Goal: Task Accomplishment & Management: Manage account settings

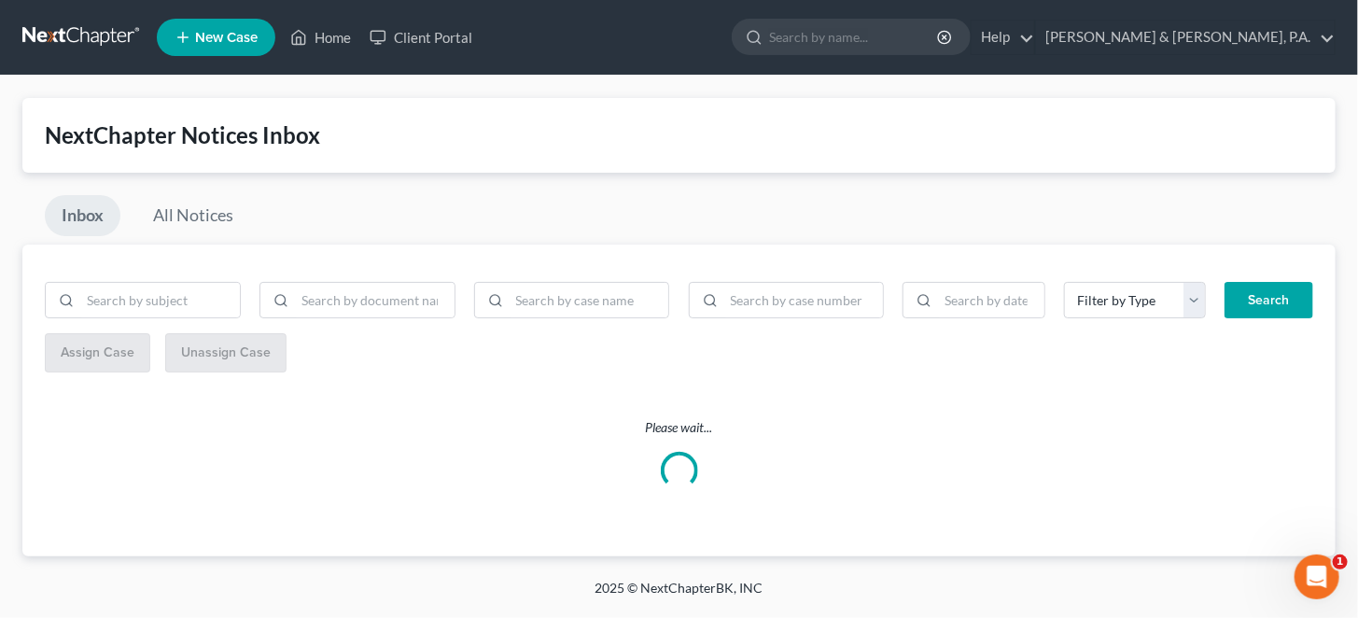
click at [63, 29] on link at bounding box center [81, 38] width 119 height 34
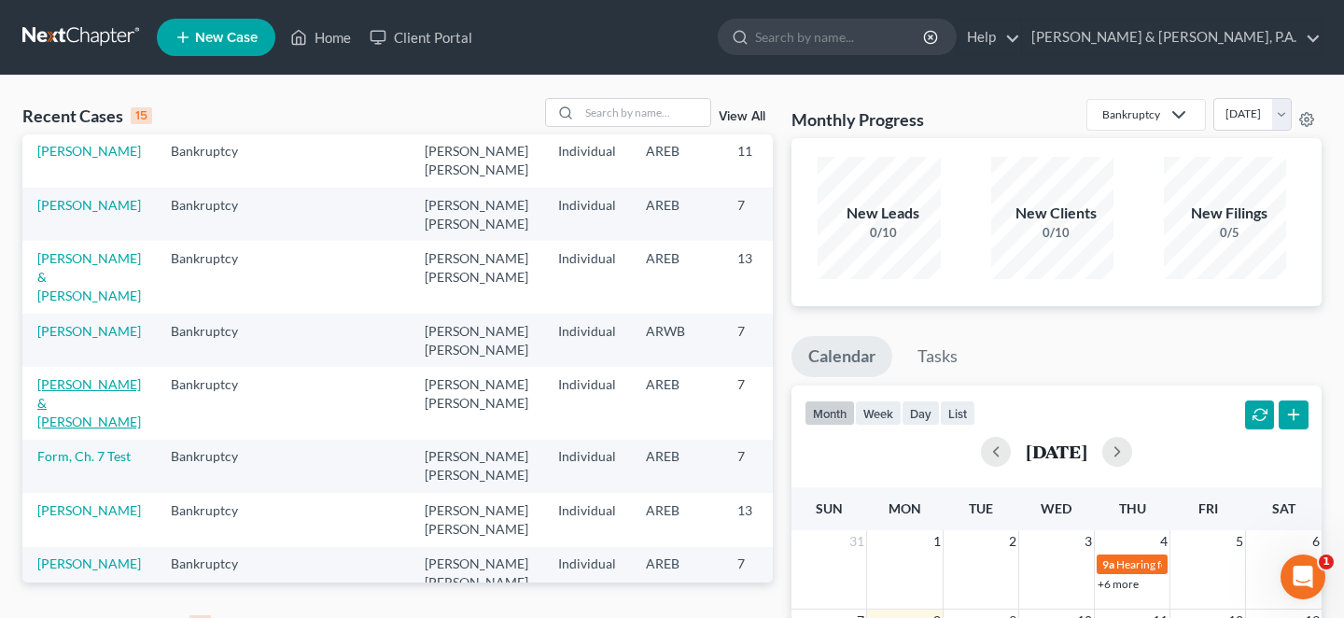
scroll to position [435, 0]
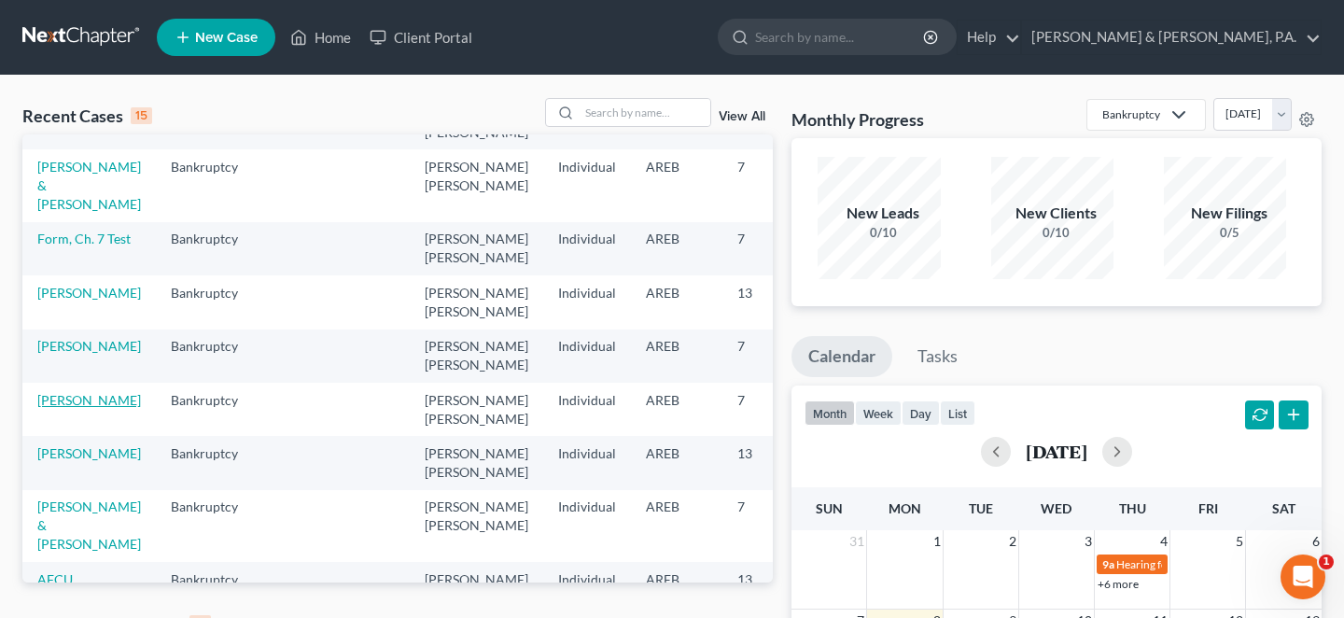
click at [64, 392] on link "Rockwell, Steven" at bounding box center [89, 400] width 104 height 16
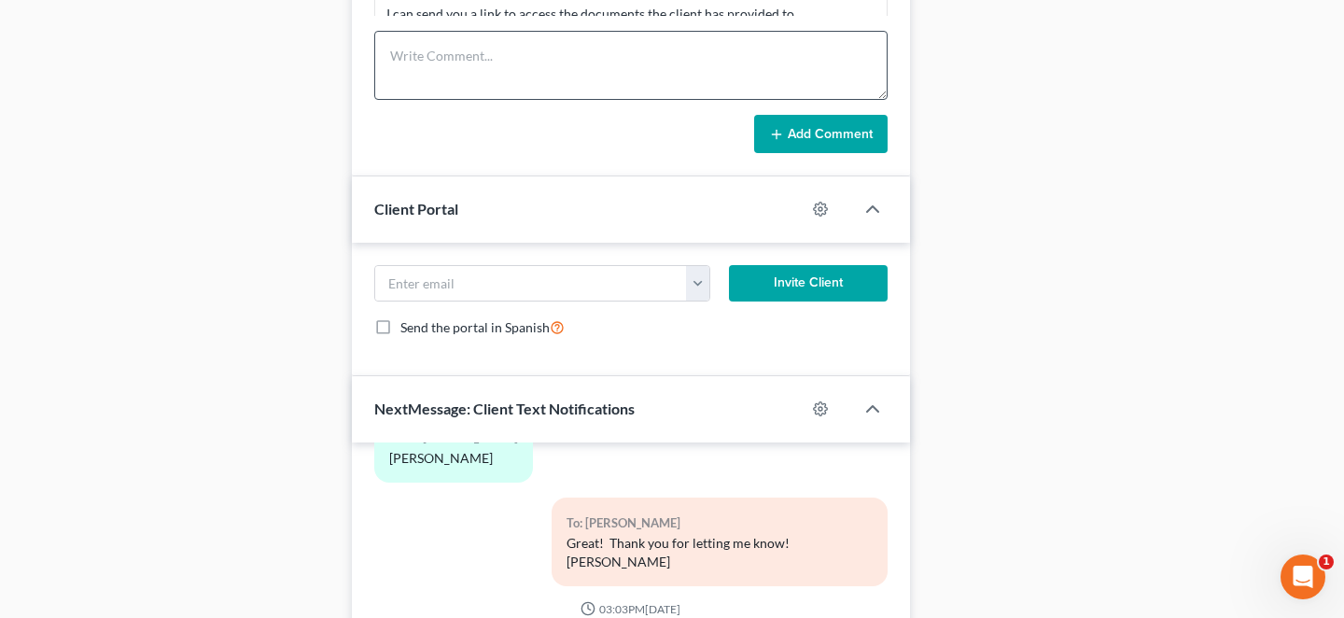
scroll to position [1260, 0]
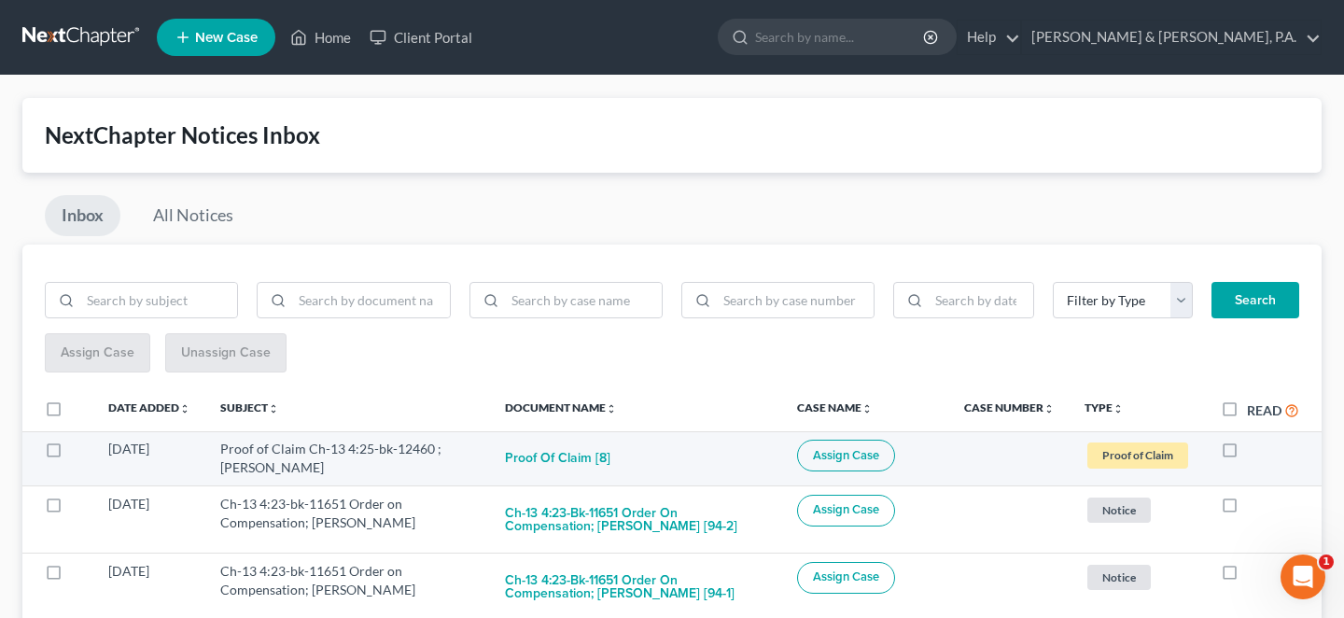
click at [1247, 453] on label at bounding box center [1247, 453] width 0 height 0
click at [1254, 439] on input "checkbox" at bounding box center [1260, 445] width 12 height 12
checkbox input "true"
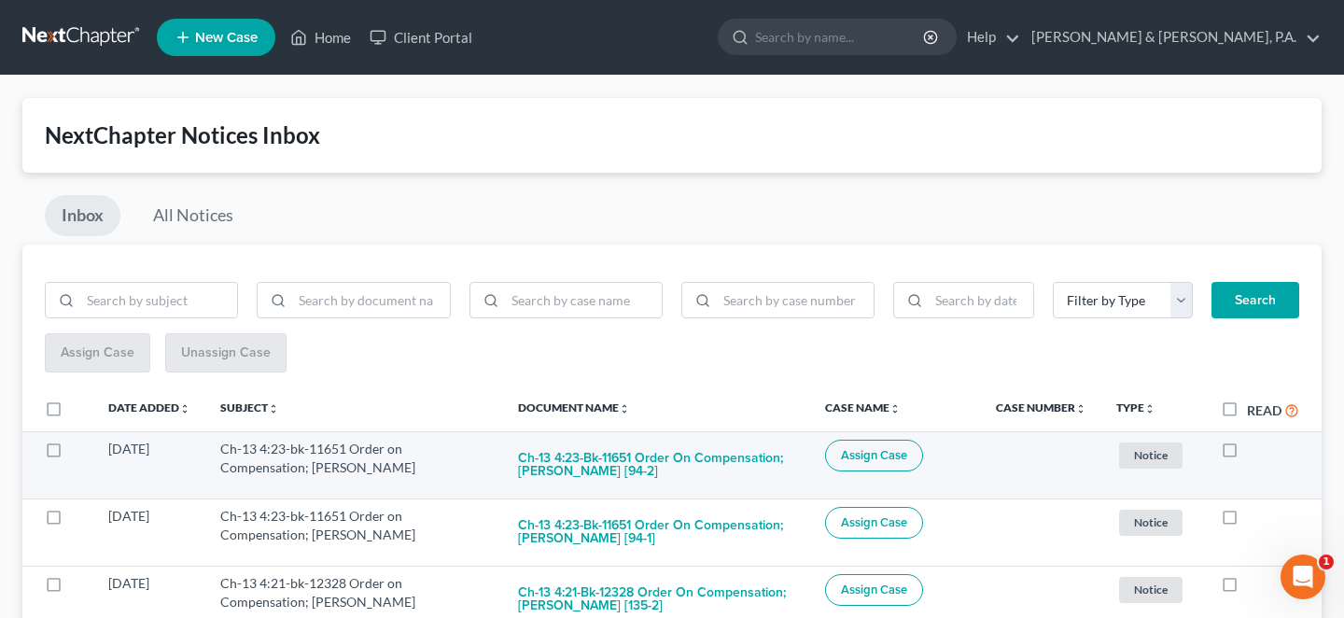
click at [1247, 453] on label at bounding box center [1247, 453] width 0 height 0
click at [1254, 439] on input "checkbox" at bounding box center [1260, 445] width 12 height 12
checkbox input "true"
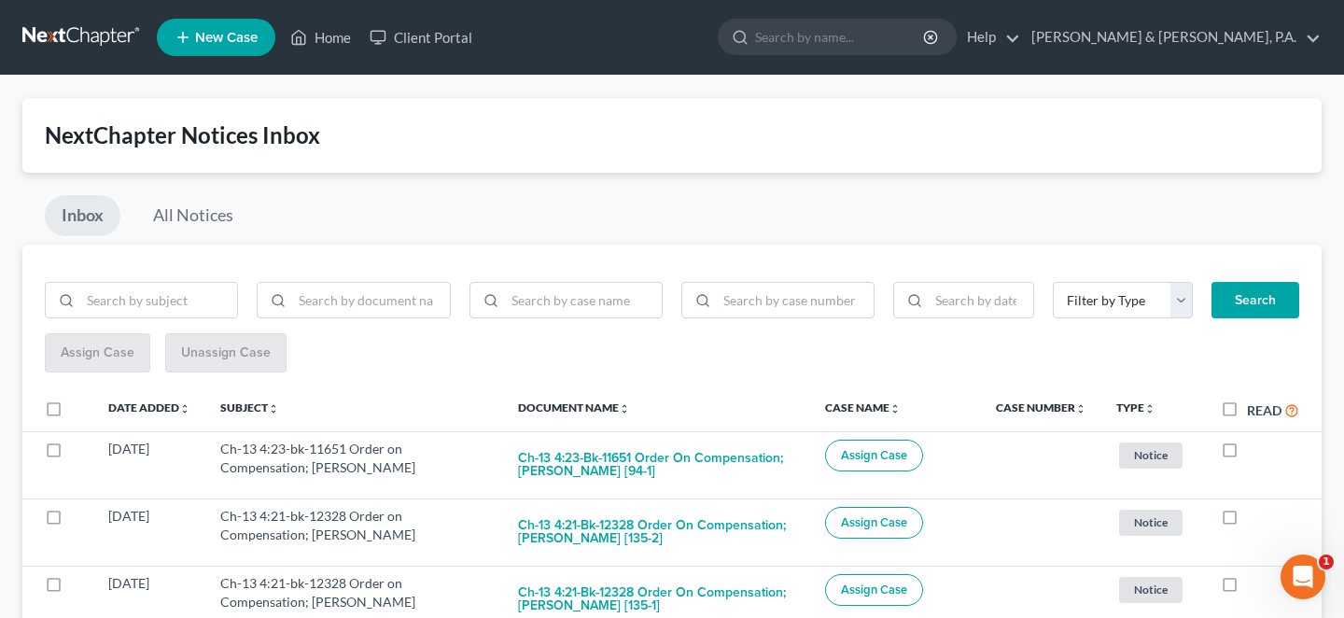
click at [1247, 453] on label at bounding box center [1247, 453] width 0 height 0
click at [1254, 439] on input "checkbox" at bounding box center [1260, 445] width 12 height 12
checkbox input "true"
click at [1247, 453] on label at bounding box center [1247, 453] width 0 height 0
click at [1254, 439] on input "checkbox" at bounding box center [1260, 445] width 12 height 12
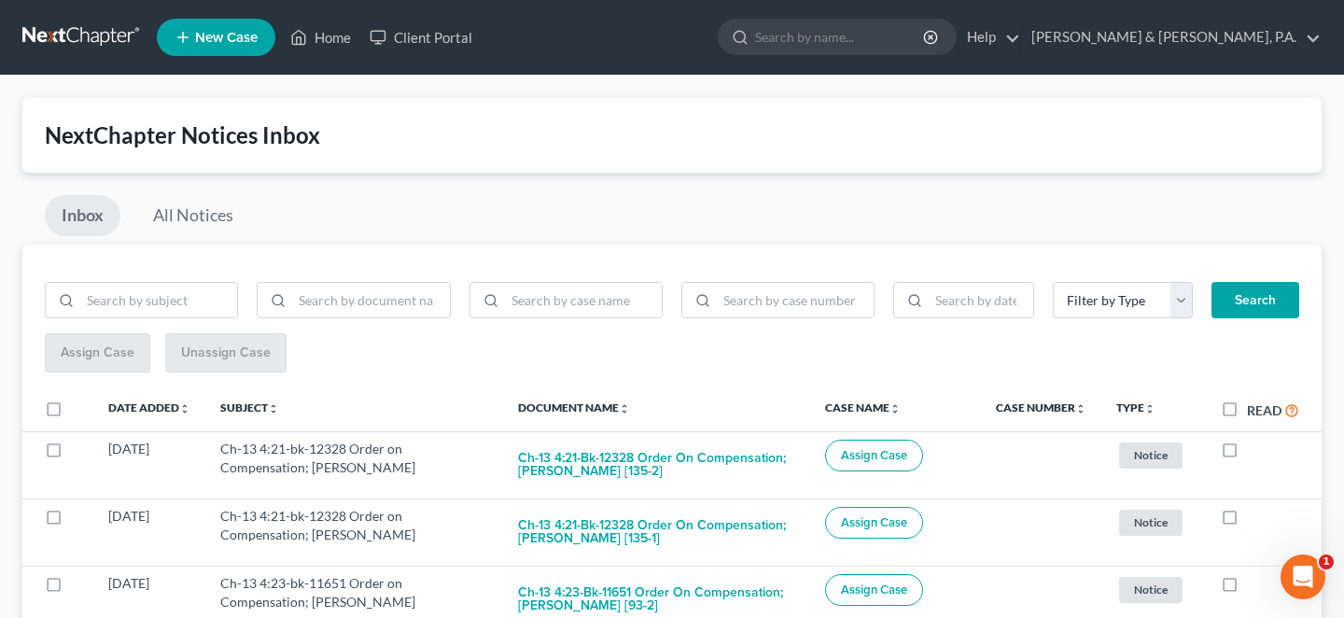
checkbox input "true"
click at [1247, 453] on label at bounding box center [1247, 453] width 0 height 0
click at [1254, 439] on input "checkbox" at bounding box center [1260, 445] width 12 height 12
checkbox input "true"
click at [1247, 453] on label at bounding box center [1247, 453] width 0 height 0
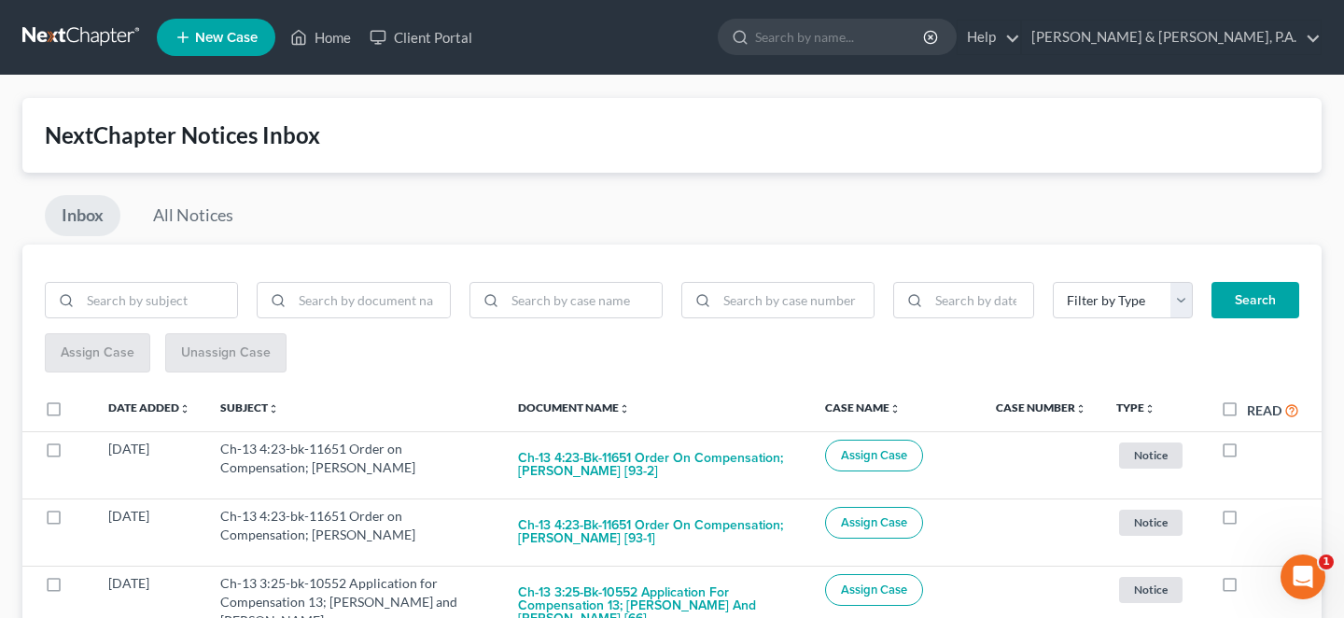
click at [1254, 439] on input "checkbox" at bounding box center [1260, 445] width 12 height 12
checkbox input "true"
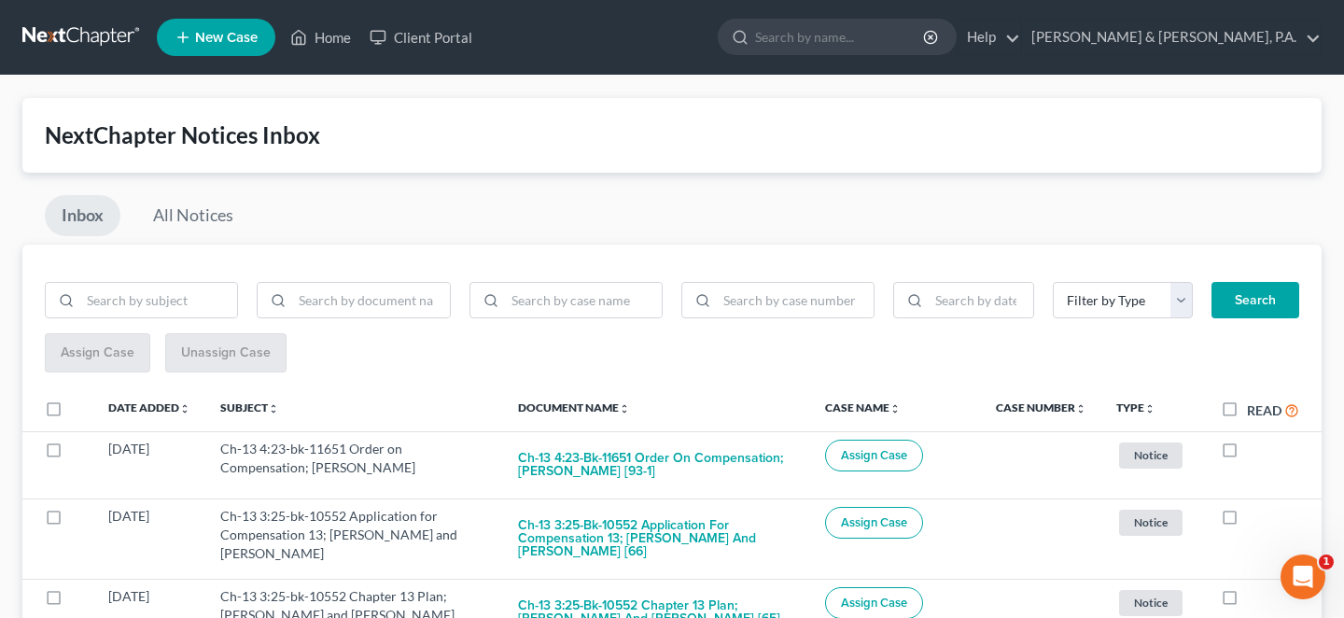
click at [1247, 453] on label at bounding box center [1247, 453] width 0 height 0
click at [1254, 439] on input "checkbox" at bounding box center [1260, 445] width 12 height 12
checkbox input "true"
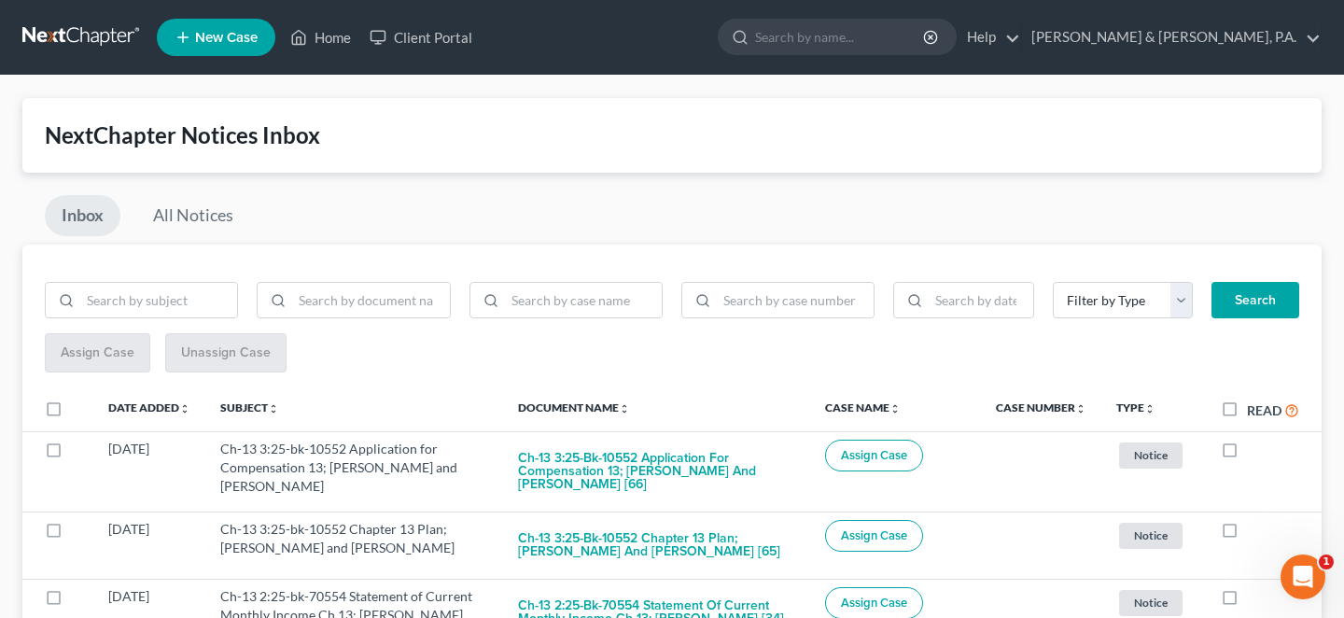
click at [1247, 453] on label at bounding box center [1247, 453] width 0 height 0
click at [1254, 439] on input "checkbox" at bounding box center [1260, 445] width 12 height 12
checkbox input "true"
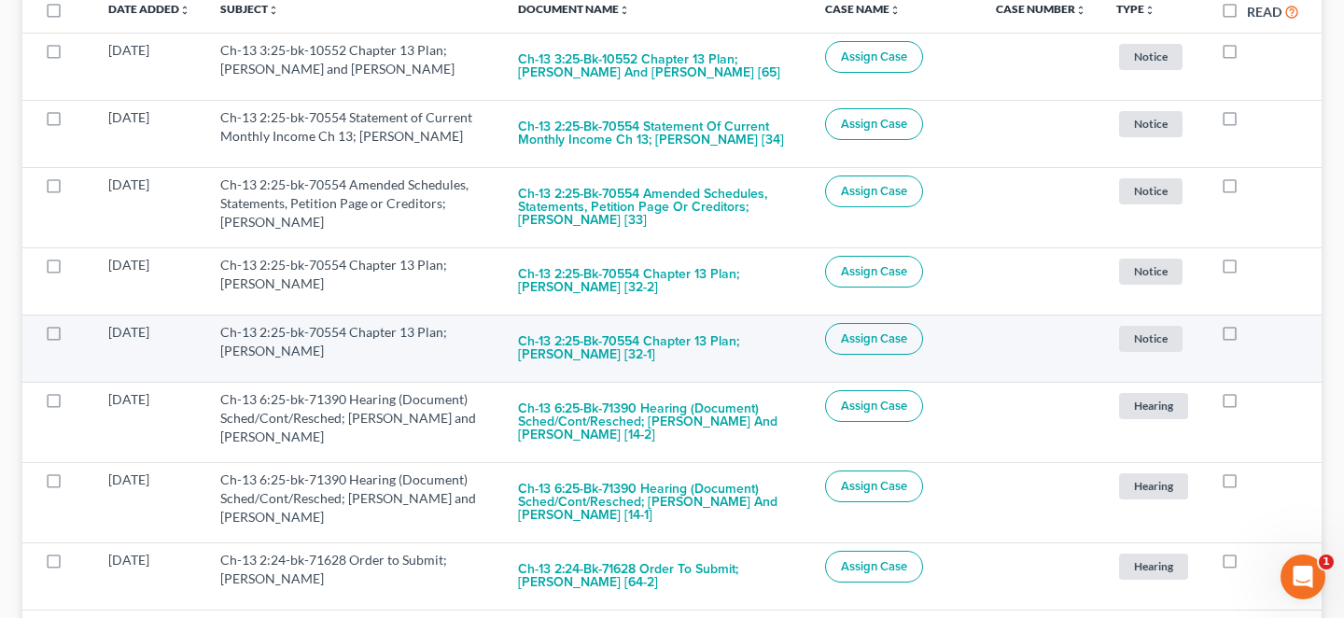
scroll to position [435, 0]
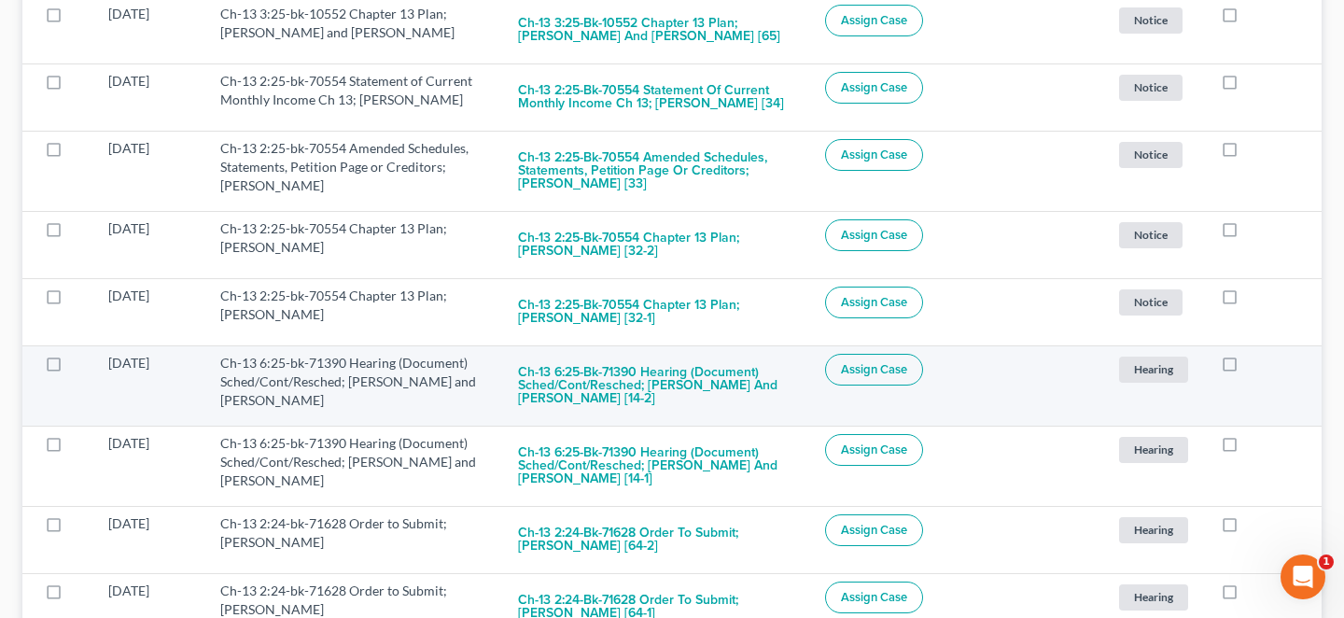
click at [1247, 368] on label at bounding box center [1247, 368] width 0 height 0
click at [1254, 354] on input "checkbox" at bounding box center [1260, 360] width 12 height 12
checkbox input "true"
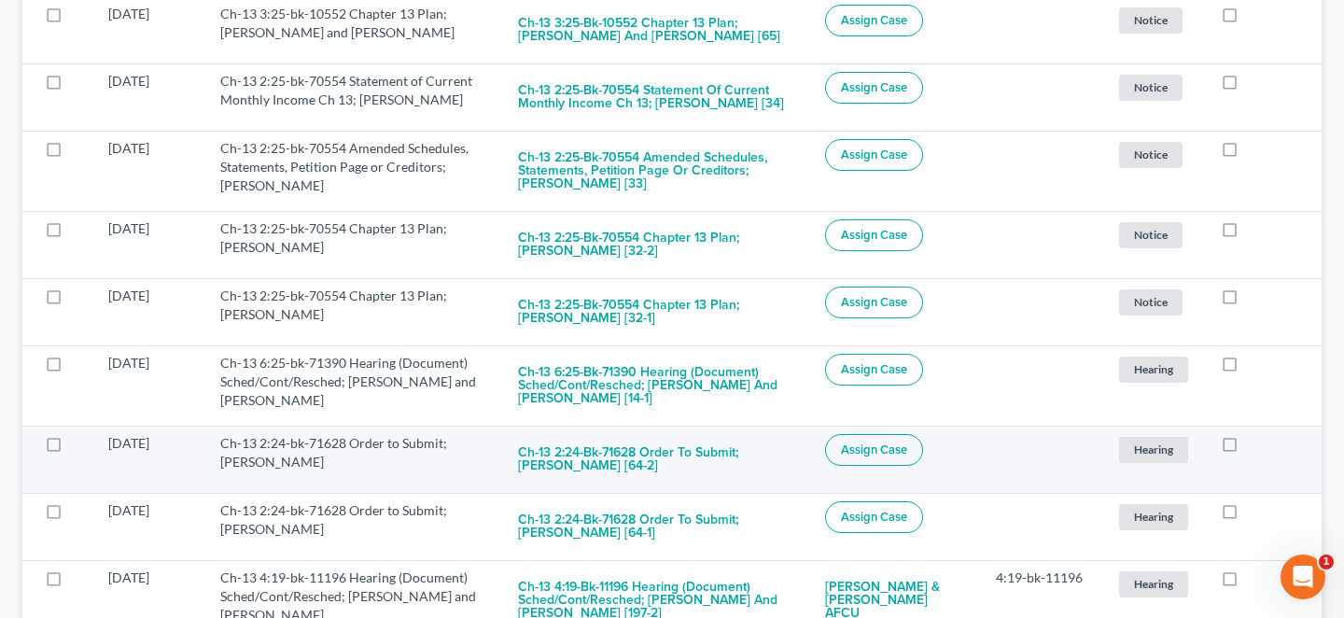
click at [1247, 448] on label at bounding box center [1247, 448] width 0 height 0
click at [1254, 434] on input "checkbox" at bounding box center [1260, 440] width 12 height 12
checkbox input "true"
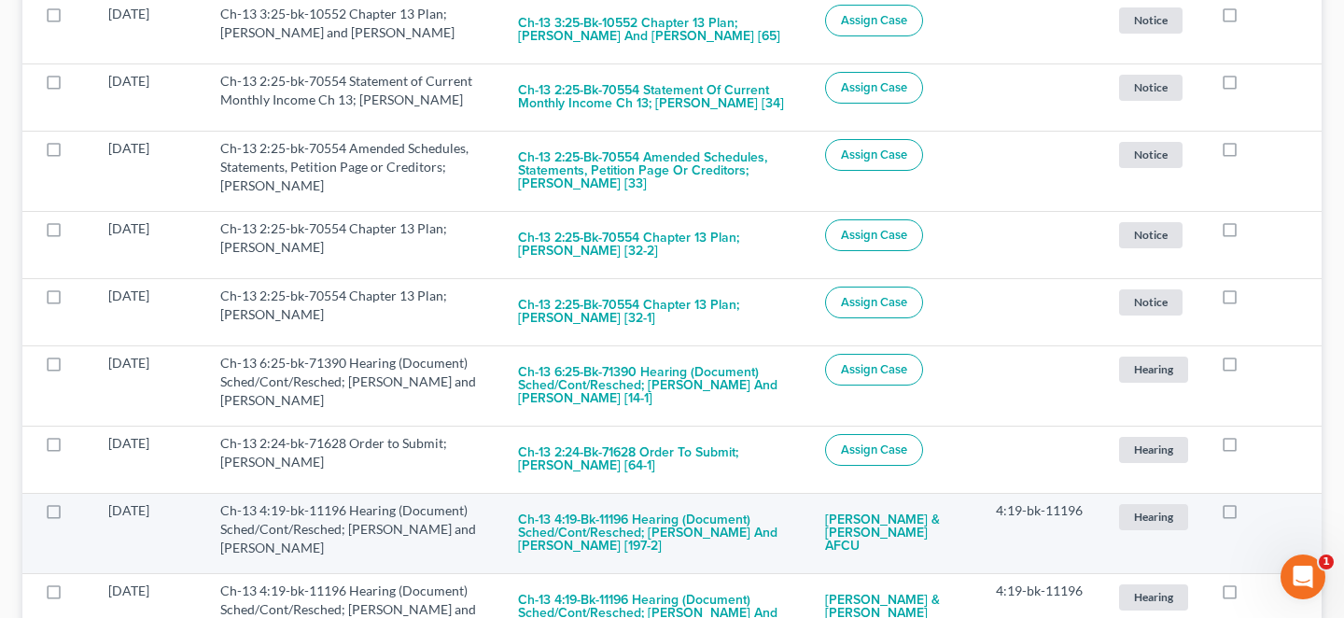
click at [1247, 515] on label at bounding box center [1247, 515] width 0 height 0
click at [1254, 501] on input "checkbox" at bounding box center [1260, 507] width 12 height 12
checkbox input "true"
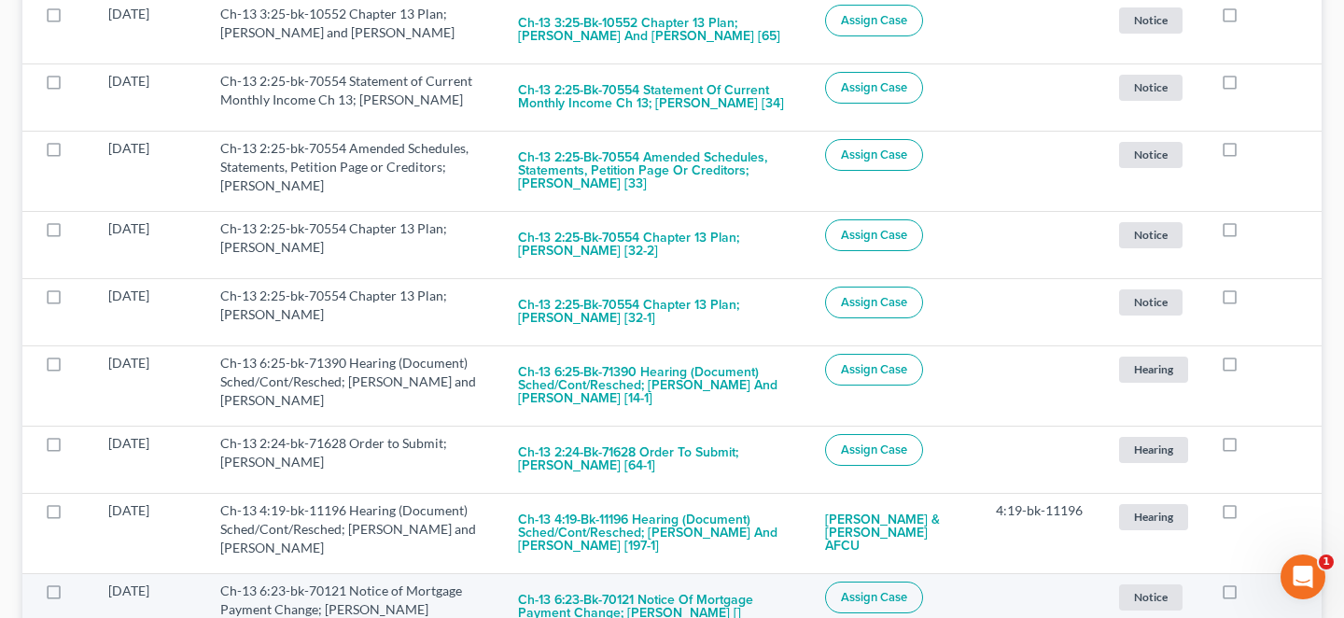
click at [1247, 595] on label at bounding box center [1247, 595] width 0 height 0
click at [1254, 581] on input "checkbox" at bounding box center [1260, 587] width 12 height 12
checkbox input "true"
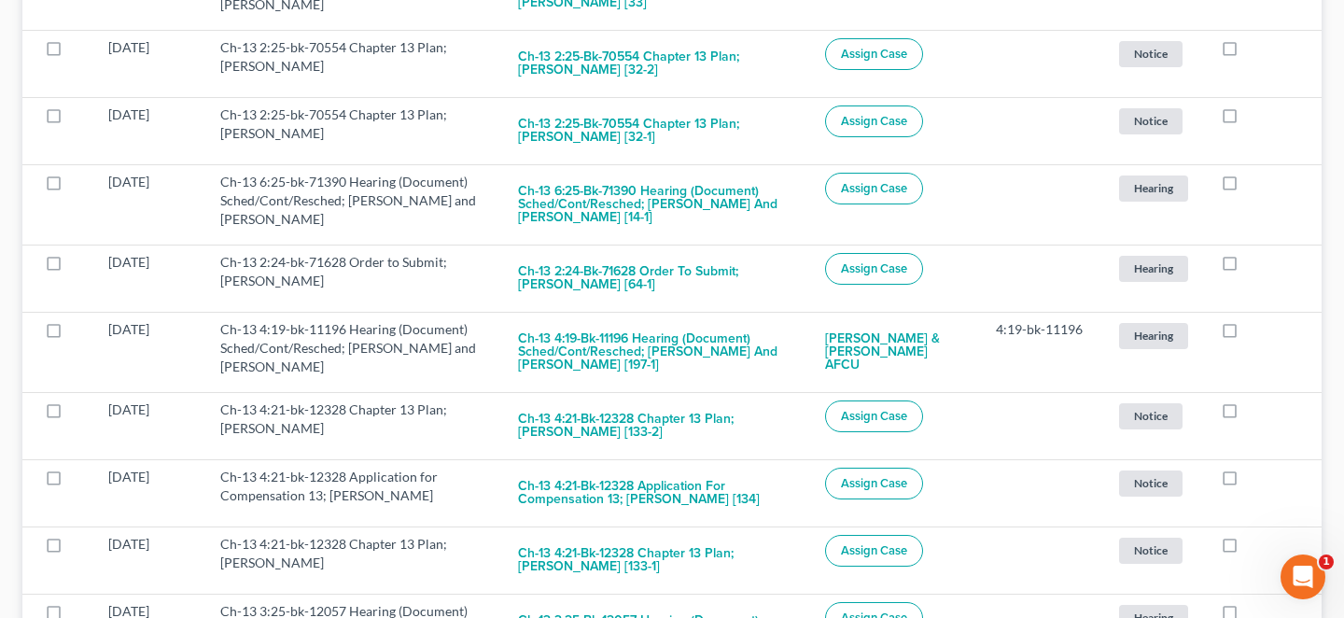
scroll to position [653, 0]
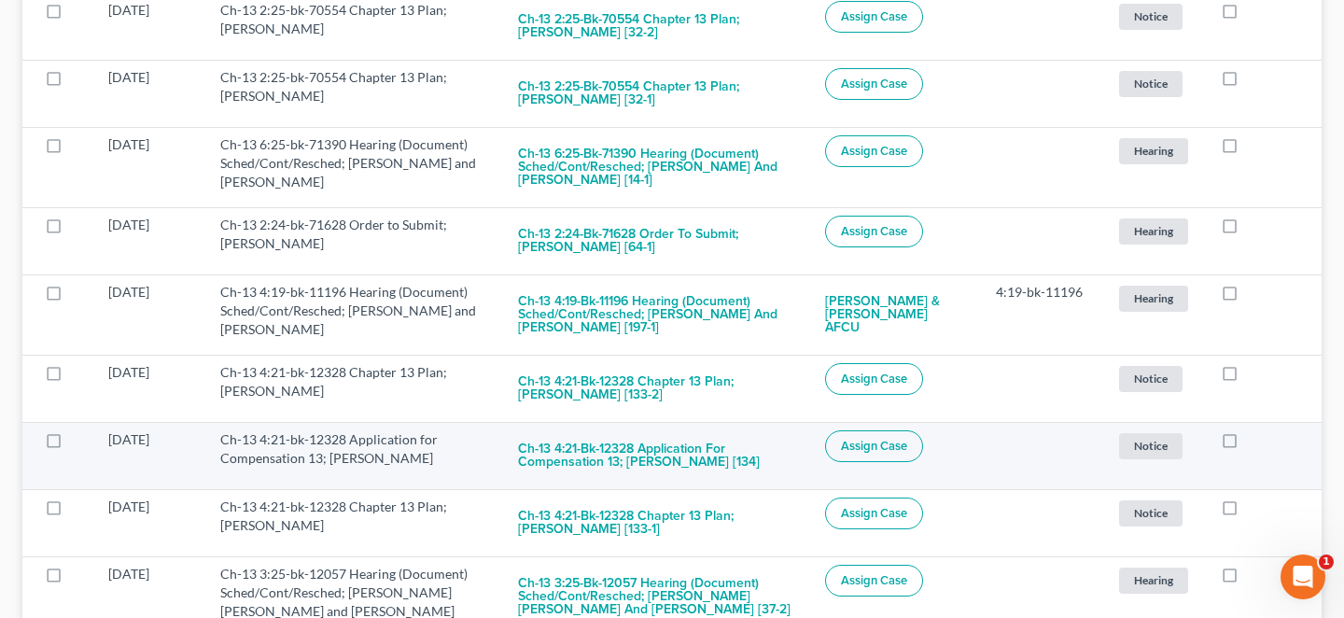
click at [1247, 444] on label at bounding box center [1247, 444] width 0 height 0
click at [1254, 430] on input "checkbox" at bounding box center [1260, 436] width 12 height 12
checkbox input "true"
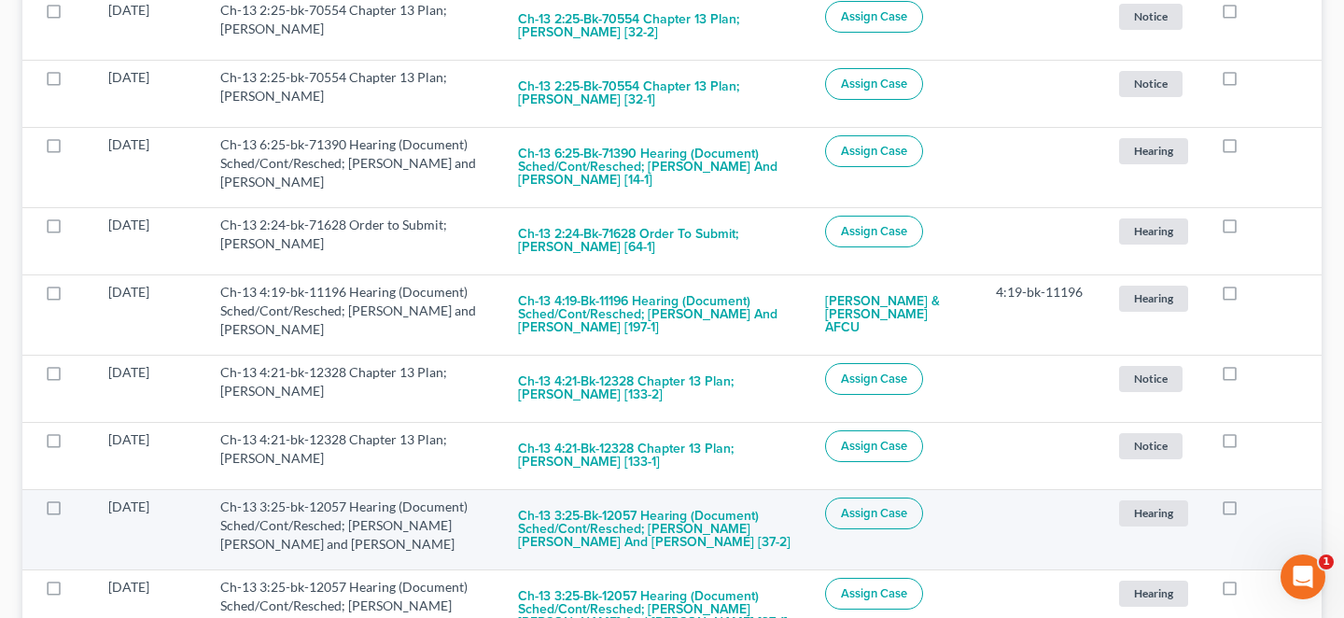
click at [1247, 511] on label at bounding box center [1247, 511] width 0 height 0
click at [1254, 497] on input "checkbox" at bounding box center [1260, 503] width 12 height 12
checkbox input "true"
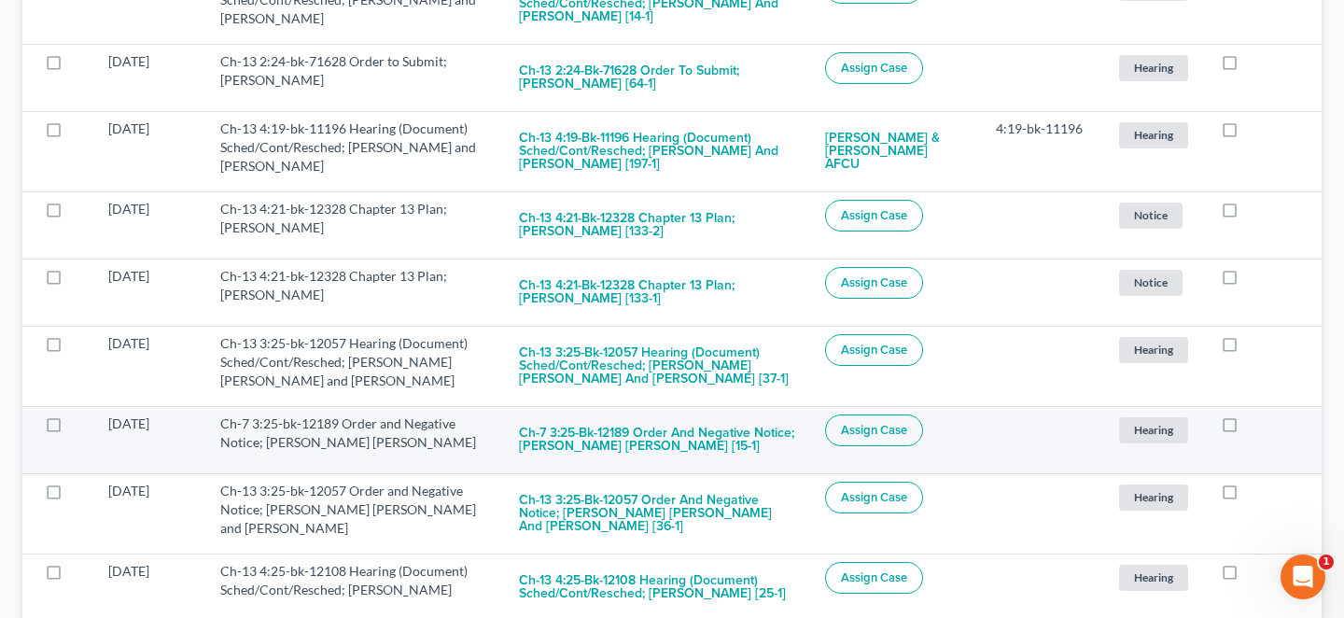
scroll to position [0, 0]
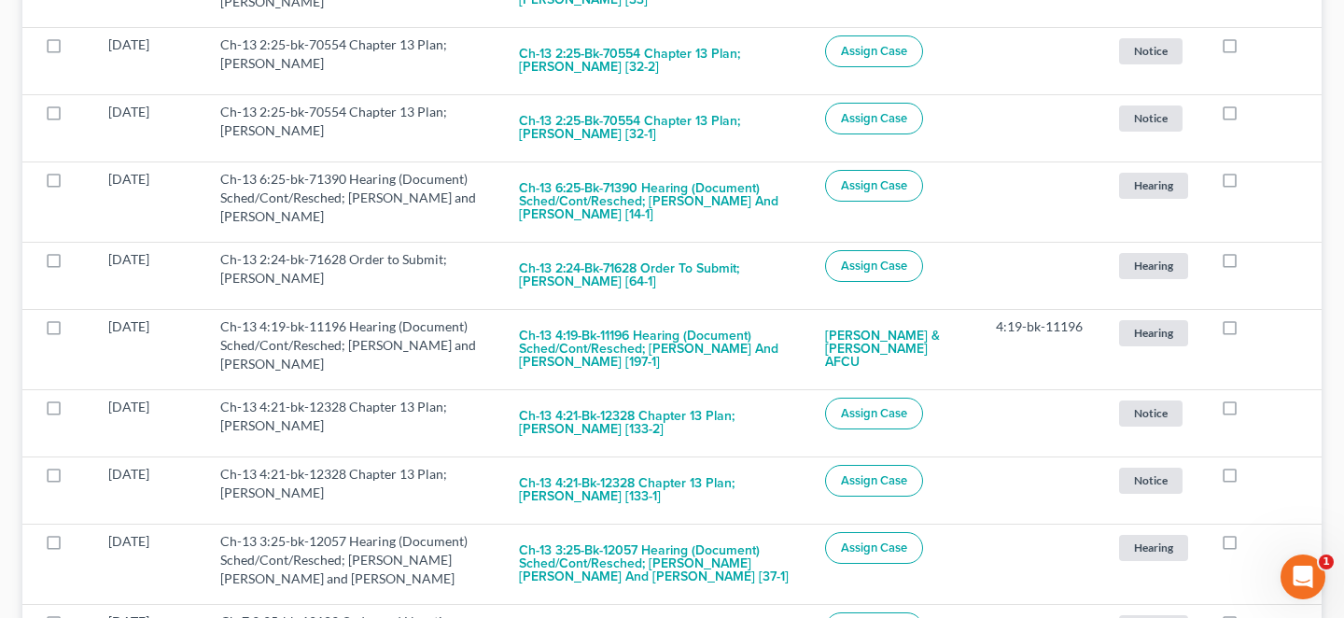
scroll to position [653, 0]
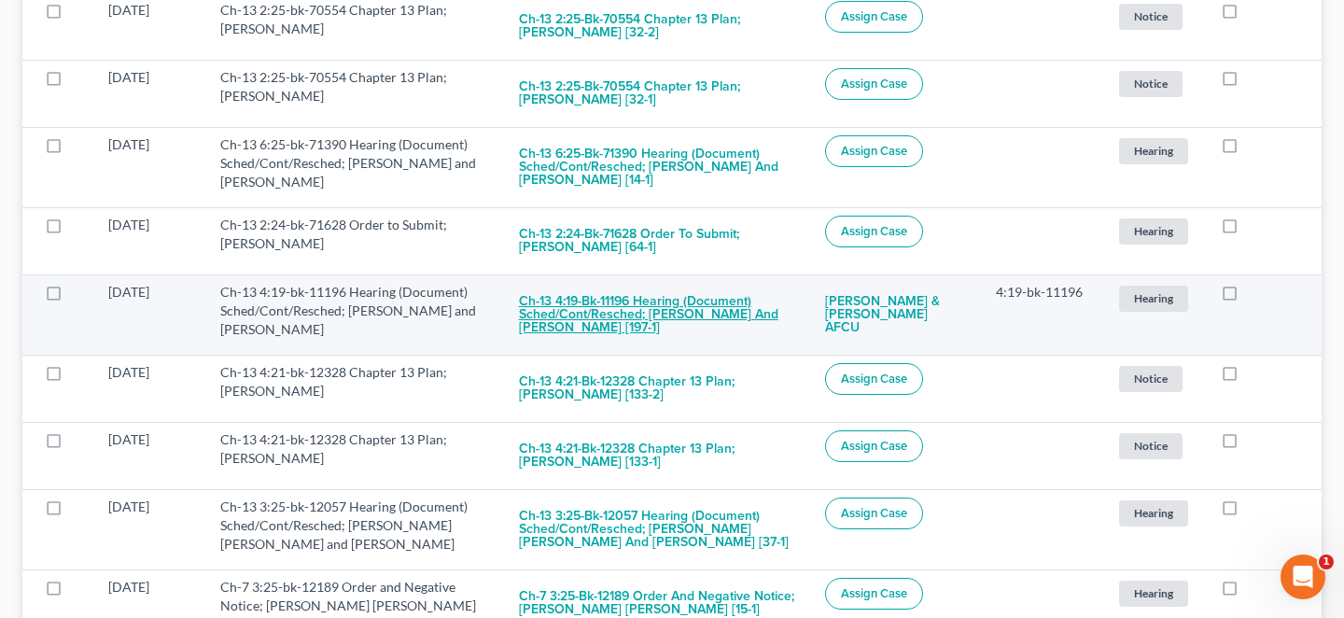
click at [641, 283] on button "Ch-13 4:19-bk-11196 Hearing (Document) Sched/Cont/Resched; [PERSON_NAME] and [P…" at bounding box center [657, 314] width 277 height 63
checkbox input "true"
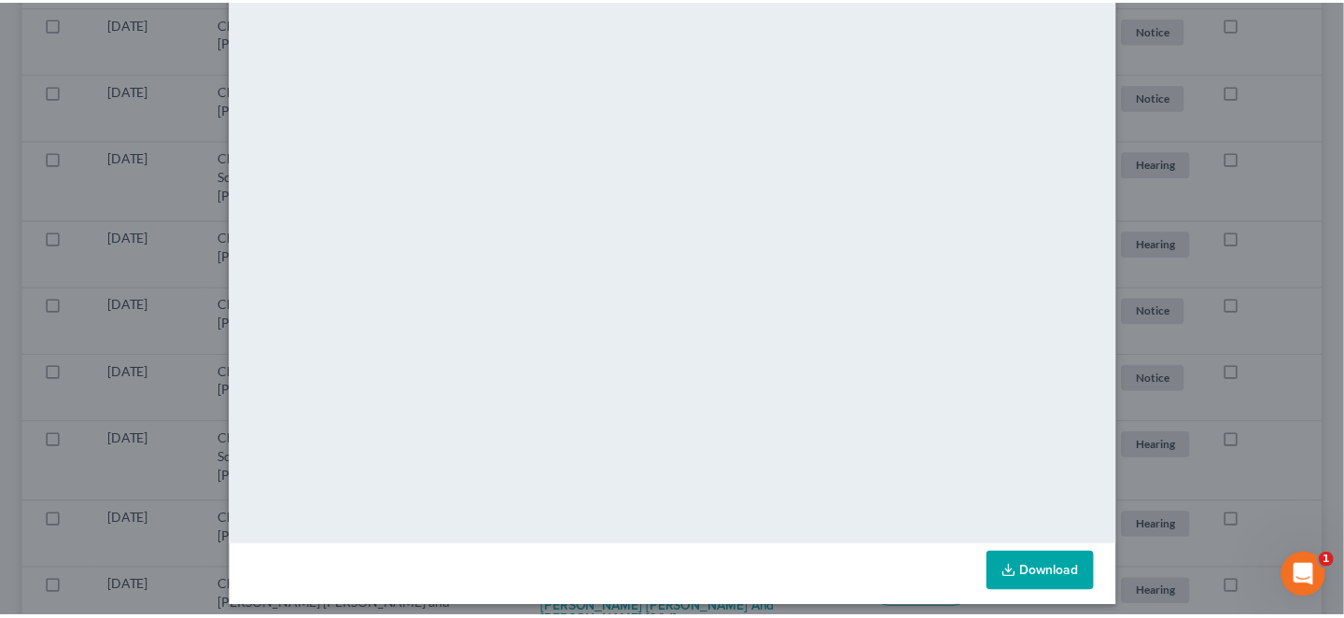
scroll to position [0, 0]
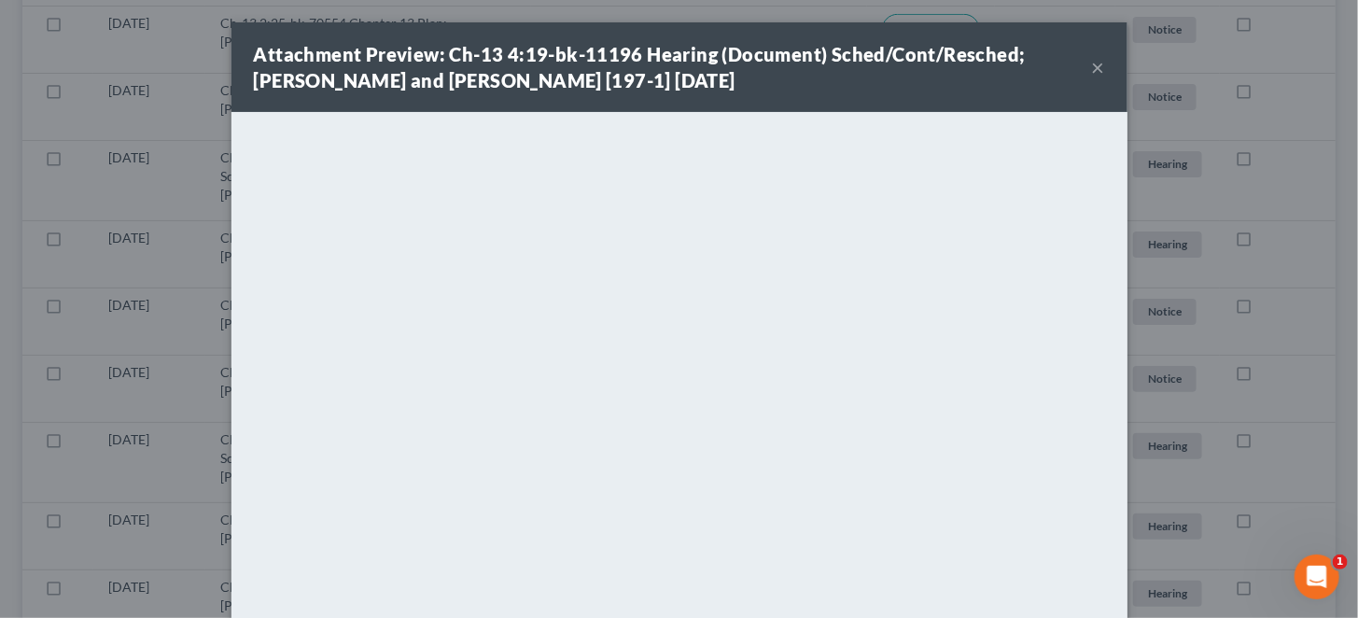
click at [1092, 58] on button "×" at bounding box center [1098, 67] width 13 height 22
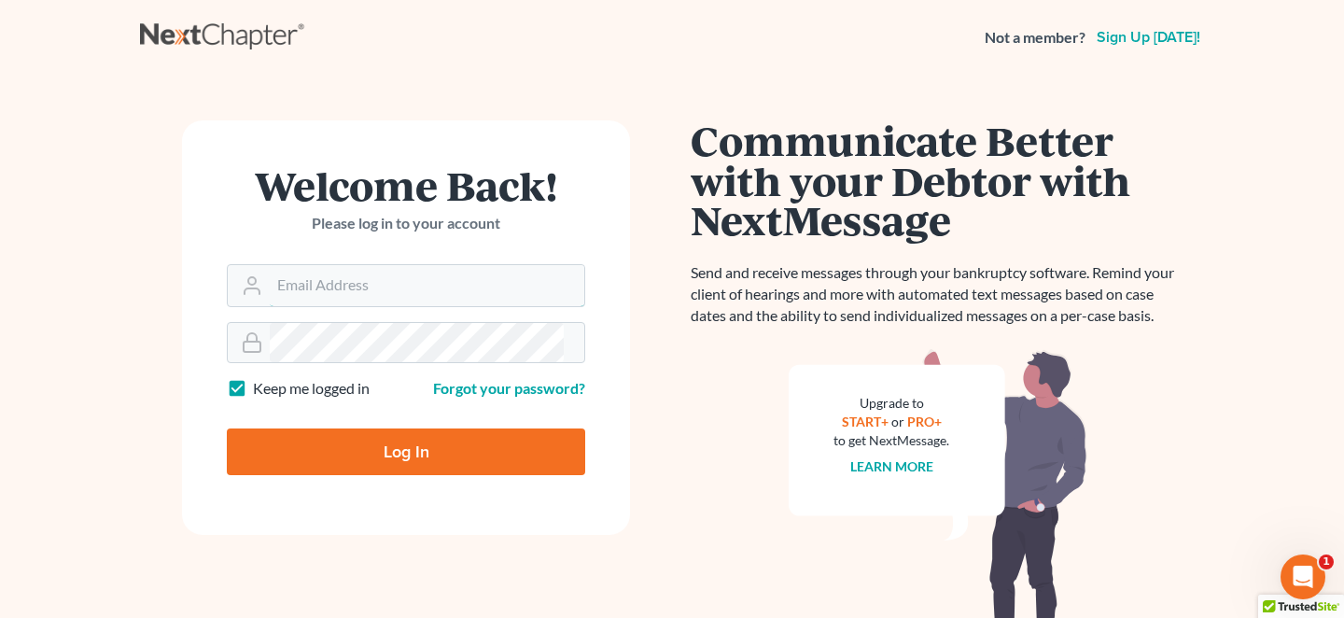
type input "mrodgers@wetzelandmoore.com"
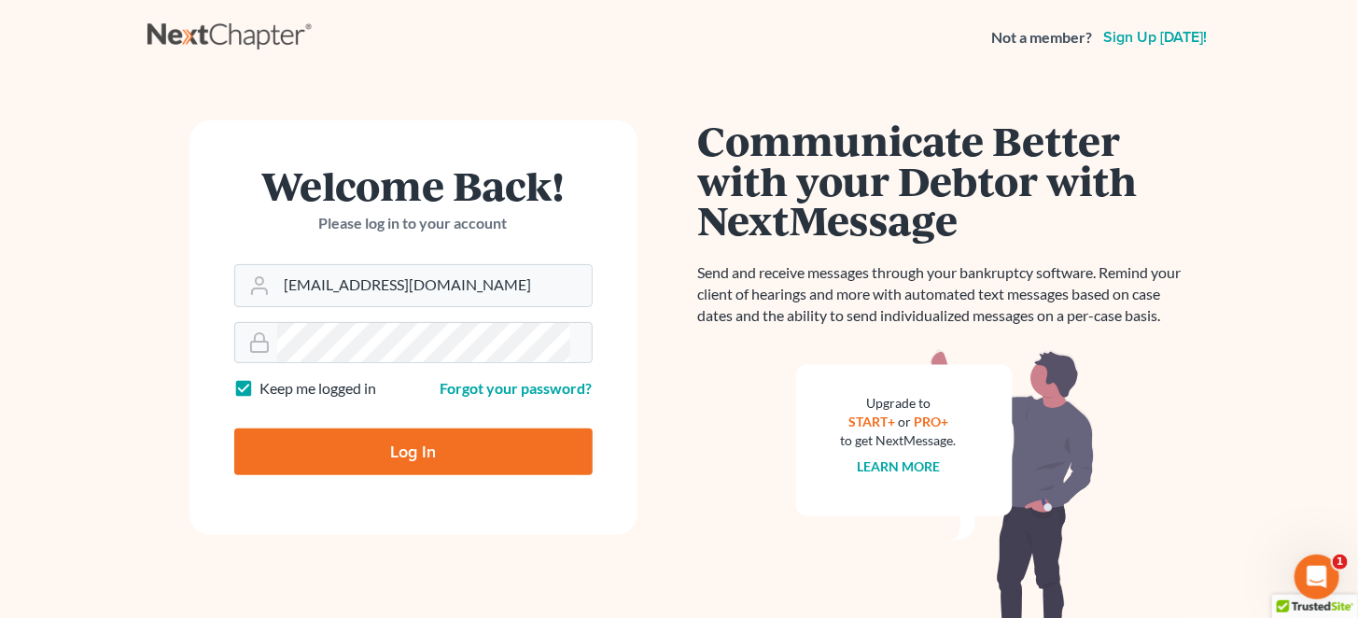
click at [416, 428] on input "Log In" at bounding box center [413, 451] width 358 height 47
type input "Thinking..."
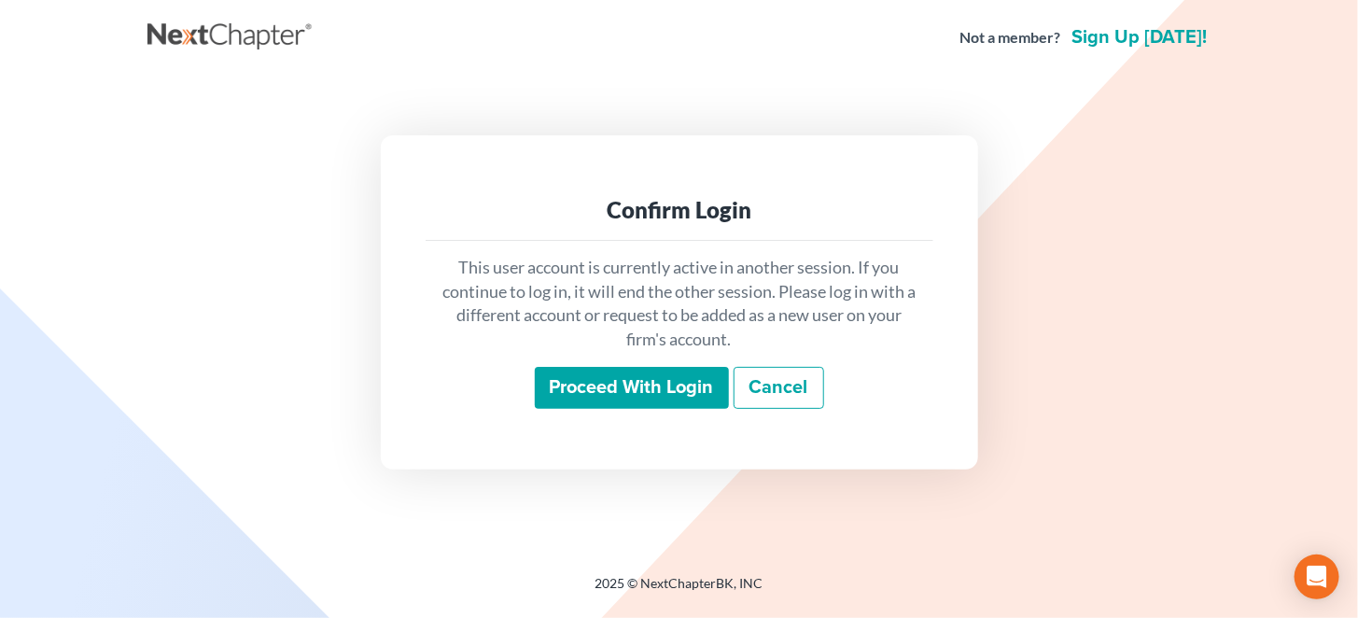
click at [619, 384] on input "Proceed with login" at bounding box center [632, 388] width 194 height 43
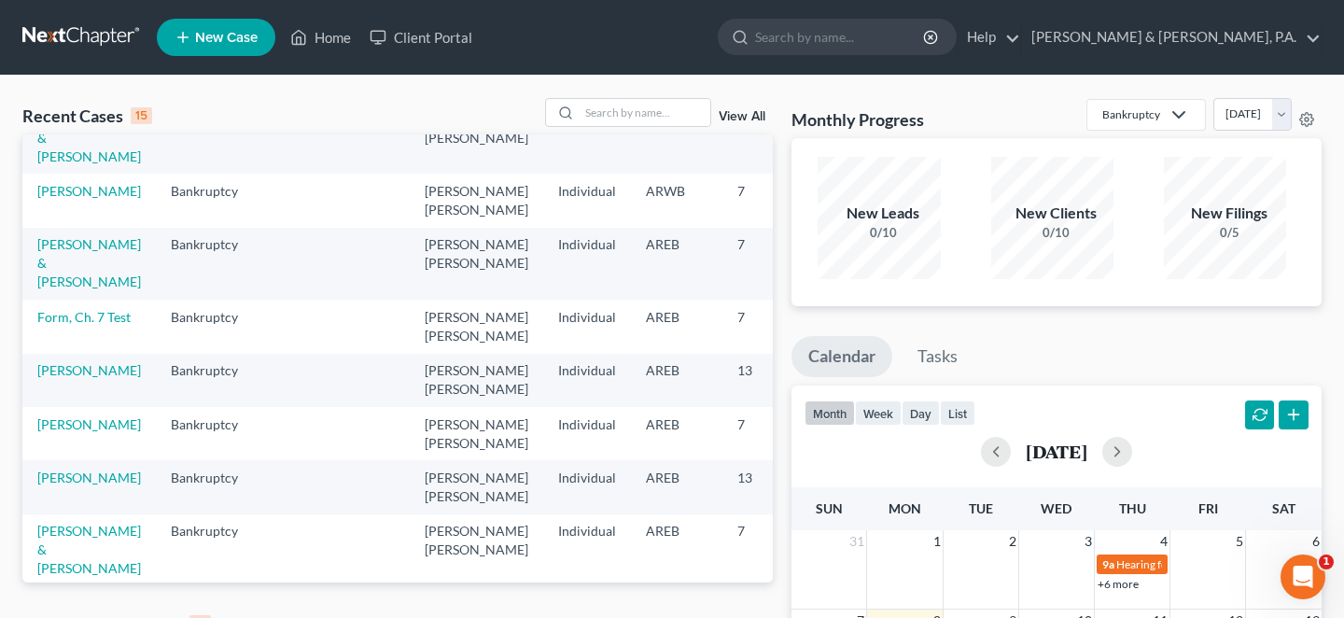
scroll to position [435, 0]
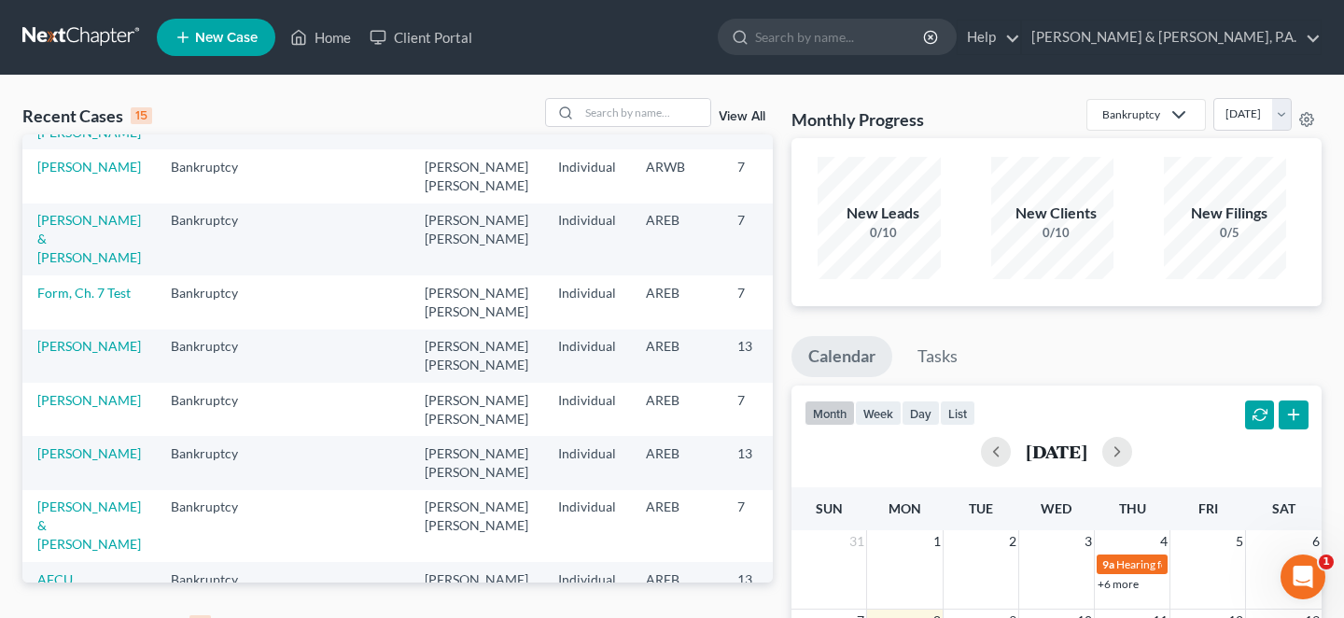
click at [750, 617] on link "View All" at bounding box center [741, 624] width 47 height 13
